Goal: Task Accomplishment & Management: Manage account settings

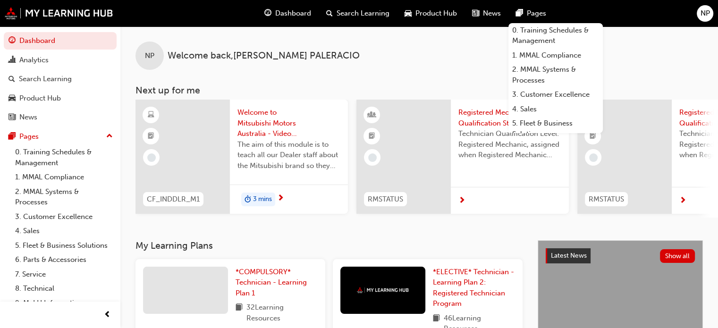
click at [709, 9] on span "NP" at bounding box center [704, 13] width 9 height 11
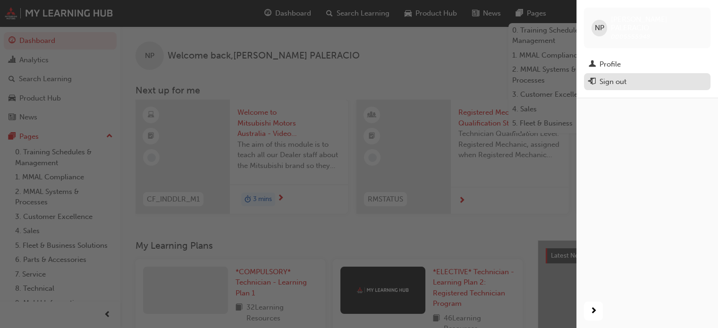
click at [618, 76] on div "Sign out" at bounding box center [612, 81] width 27 height 11
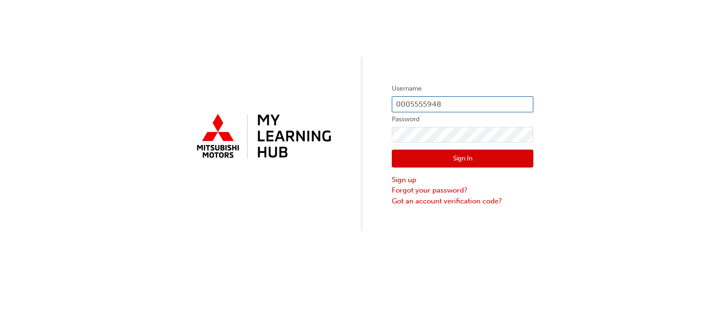
click at [457, 103] on input "0005555948" at bounding box center [463, 104] width 142 height 16
drag, startPoint x: 467, startPoint y: 103, endPoint x: 353, endPoint y: 106, distance: 113.7
click at [353, 107] on div "Username 0005555948 Password Sign In Sign up Forgot your password? Got an accou…" at bounding box center [362, 115] width 725 height 231
type input "000555941"
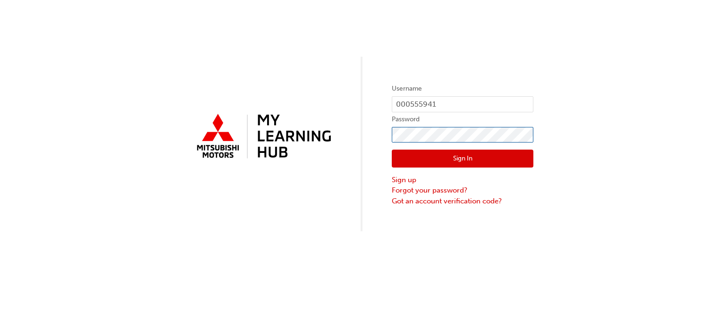
click at [355, 139] on div "Username 000555941 Password Sign In Sign up Forgot your password? Got an accoun…" at bounding box center [362, 115] width 725 height 231
click at [410, 157] on button "Sign In" at bounding box center [463, 159] width 142 height 18
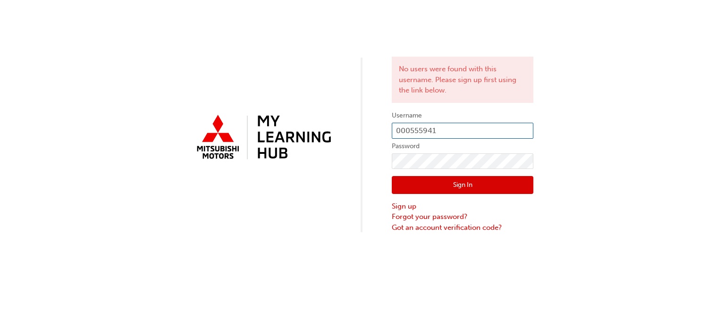
click at [411, 128] on input "000555941" at bounding box center [463, 131] width 142 height 16
type input "0005555941"
click at [466, 180] on button "Sign In" at bounding box center [463, 185] width 142 height 18
